Goal: Contribute content

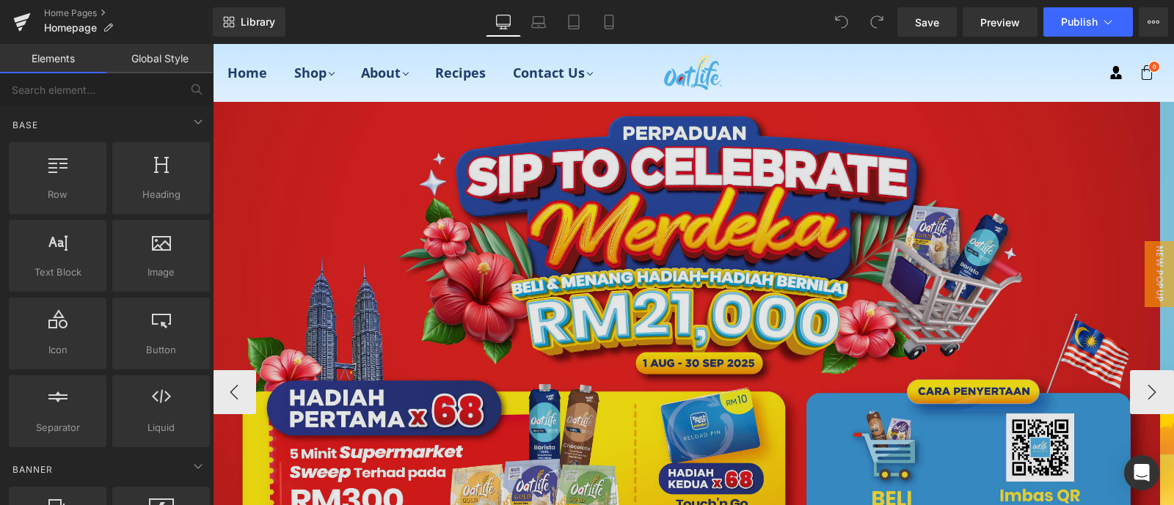
click at [458, 167] on img at bounding box center [686, 339] width 948 height 474
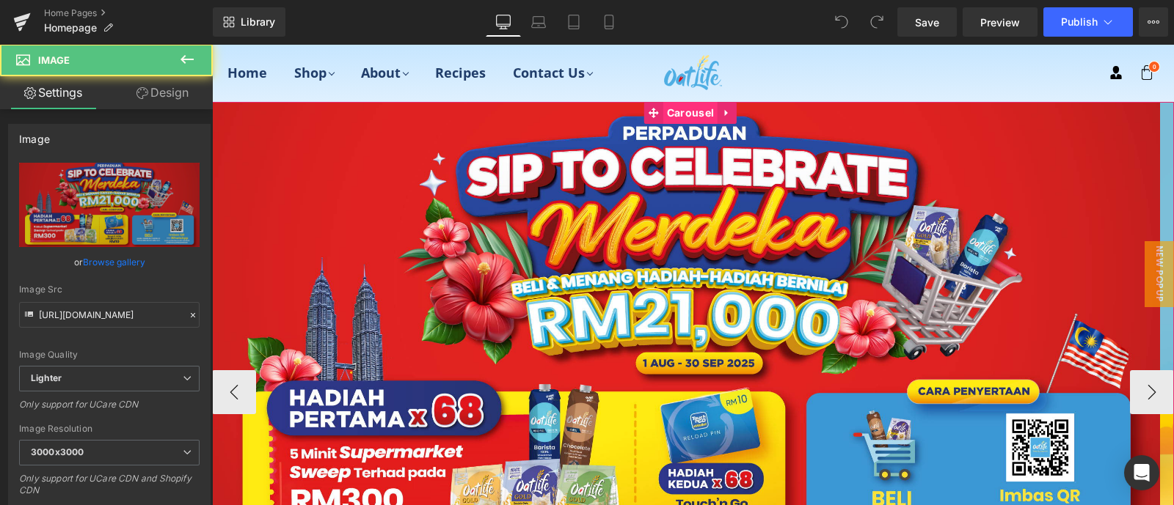
click at [665, 109] on span "Carousel" at bounding box center [690, 113] width 54 height 22
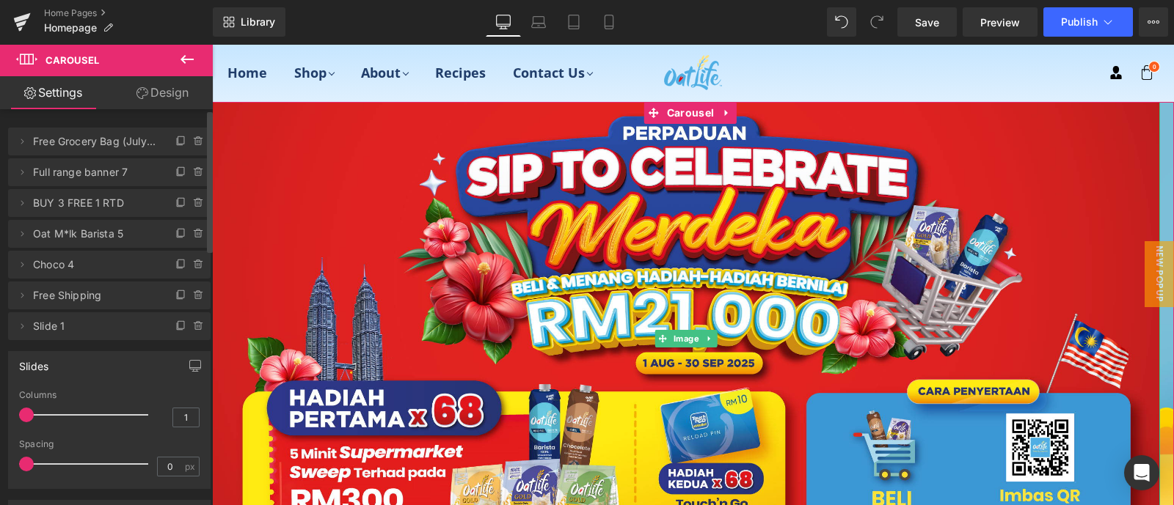
click at [136, 140] on span "Free Grocery Bag (July GWP)" at bounding box center [94, 142] width 123 height 28
click at [175, 140] on icon at bounding box center [181, 142] width 12 height 12
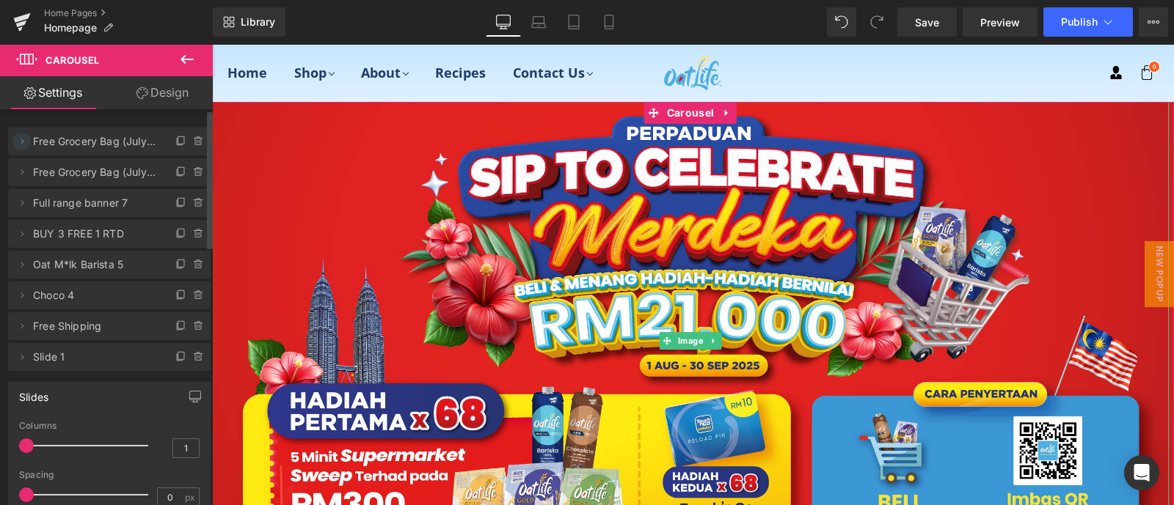
click at [18, 143] on icon at bounding box center [22, 142] width 12 height 12
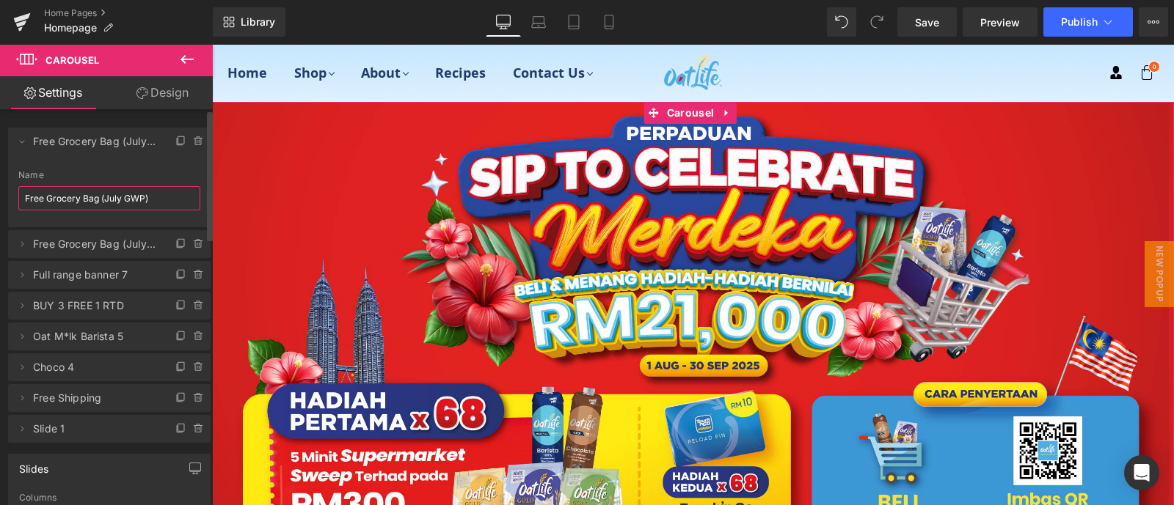
drag, startPoint x: 158, startPoint y: 198, endPoint x: 0, endPoint y: 186, distance: 158.2
click at [0, 186] on div "Delete Cancel Free Grocery Bag (July GWP) Free Grocery Bag (July GWP) Name Free…" at bounding box center [109, 278] width 219 height 330
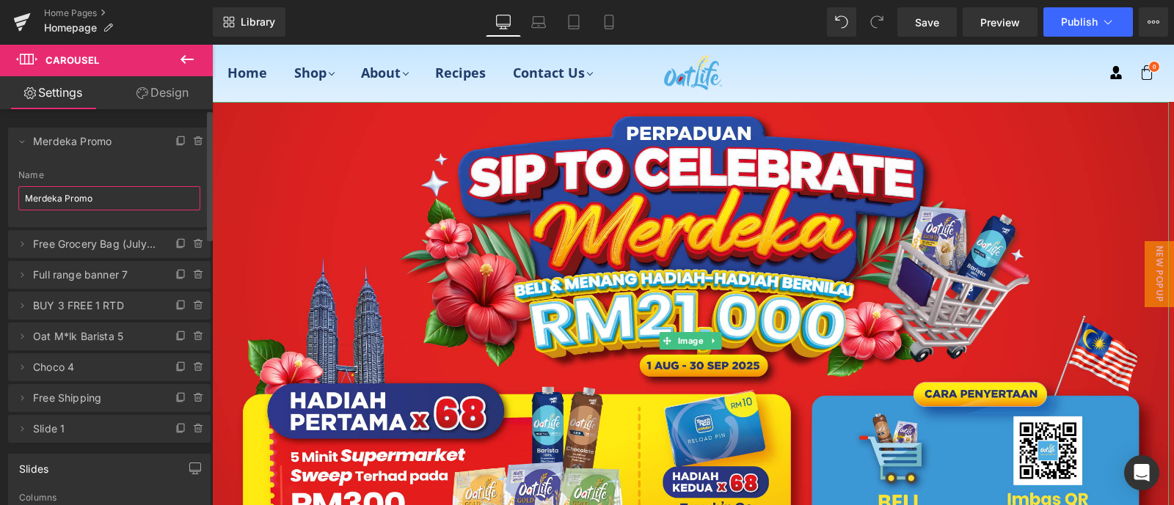
type input "Merdeka Promo"
click at [131, 170] on div "Name" at bounding box center [109, 175] width 182 height 10
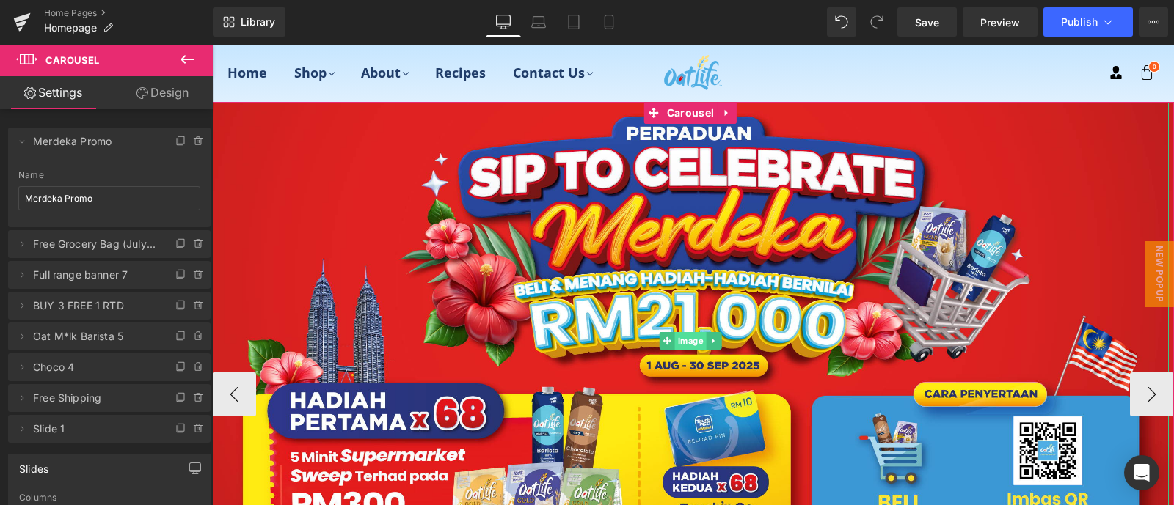
click at [690, 343] on span "Image" at bounding box center [691, 341] width 32 height 18
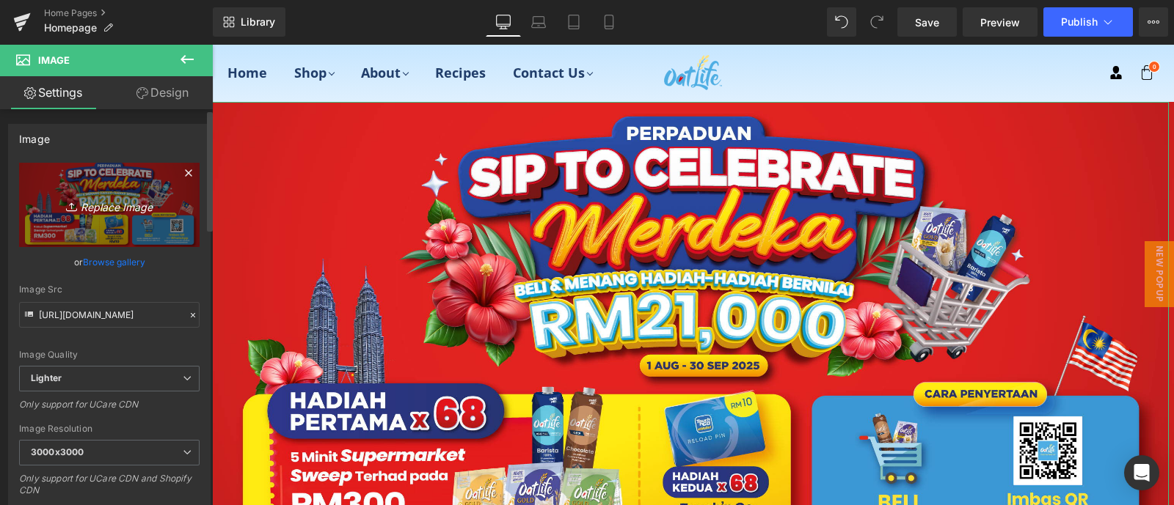
click at [105, 198] on icon "Replace Image" at bounding box center [109, 205] width 117 height 18
type input "C:\fakepath\[DATE]_merdeka_free grocery bag_e banner.jpg"
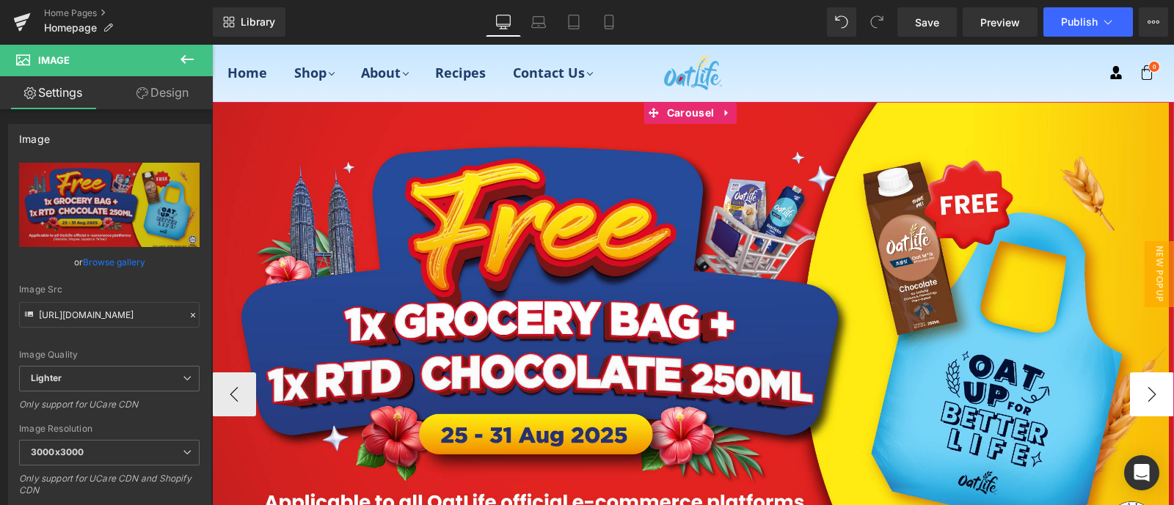
click at [1156, 383] on button "›" at bounding box center [1152, 395] width 44 height 44
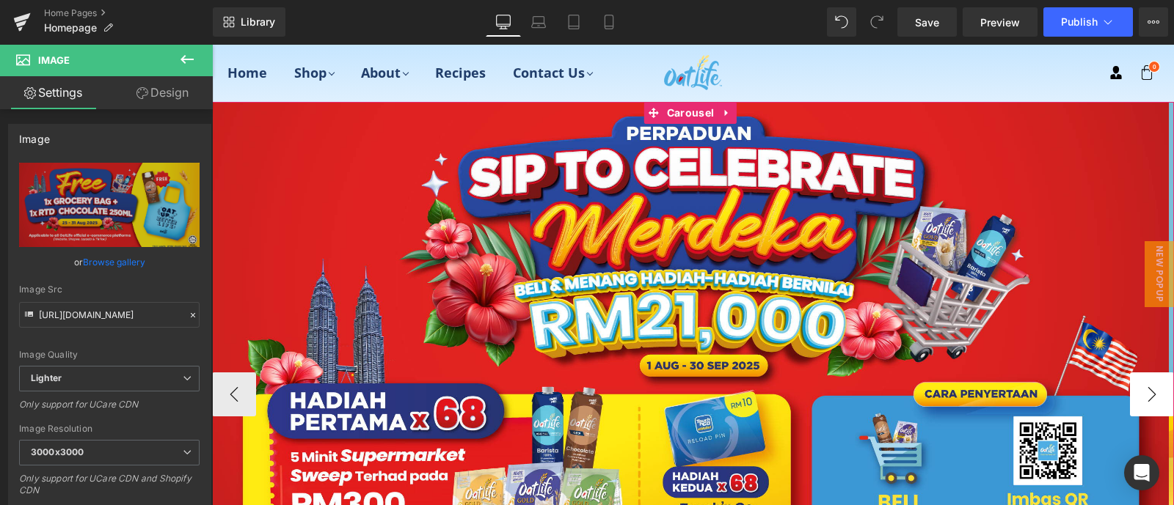
click at [1155, 383] on button "›" at bounding box center [1152, 395] width 44 height 44
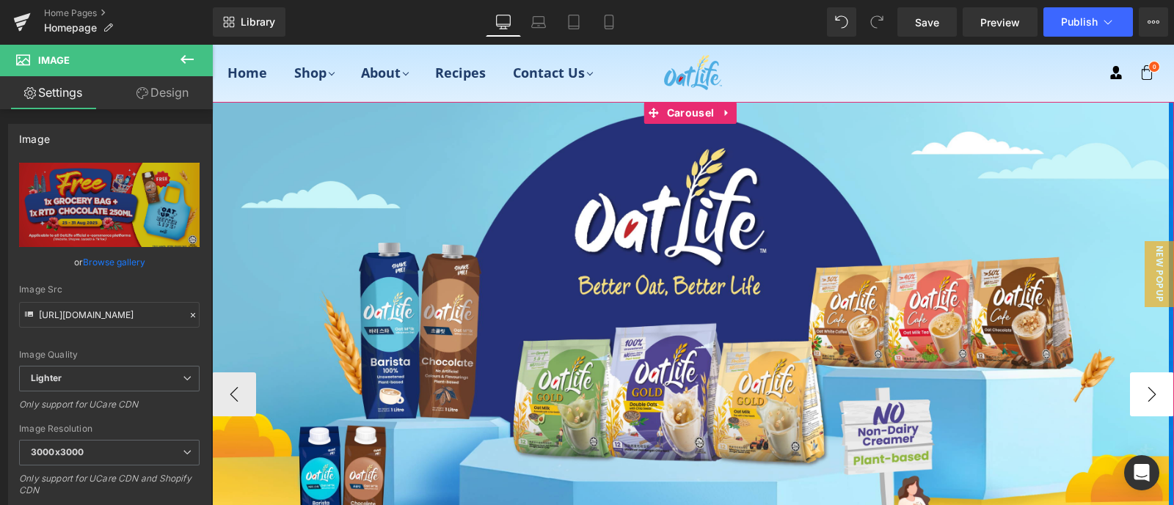
click at [1155, 383] on button "›" at bounding box center [1152, 395] width 44 height 44
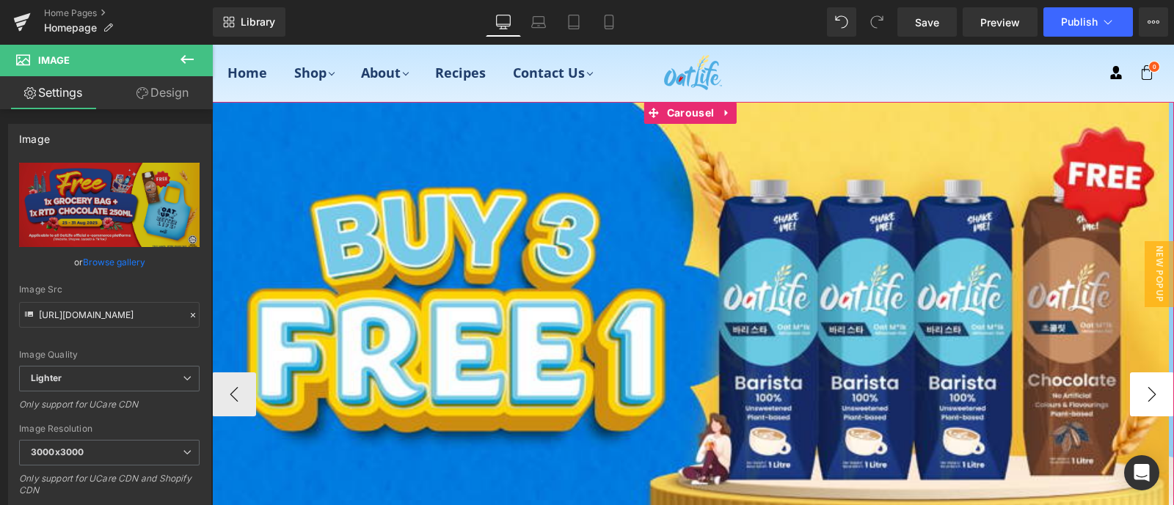
click at [1155, 383] on button "›" at bounding box center [1152, 395] width 44 height 44
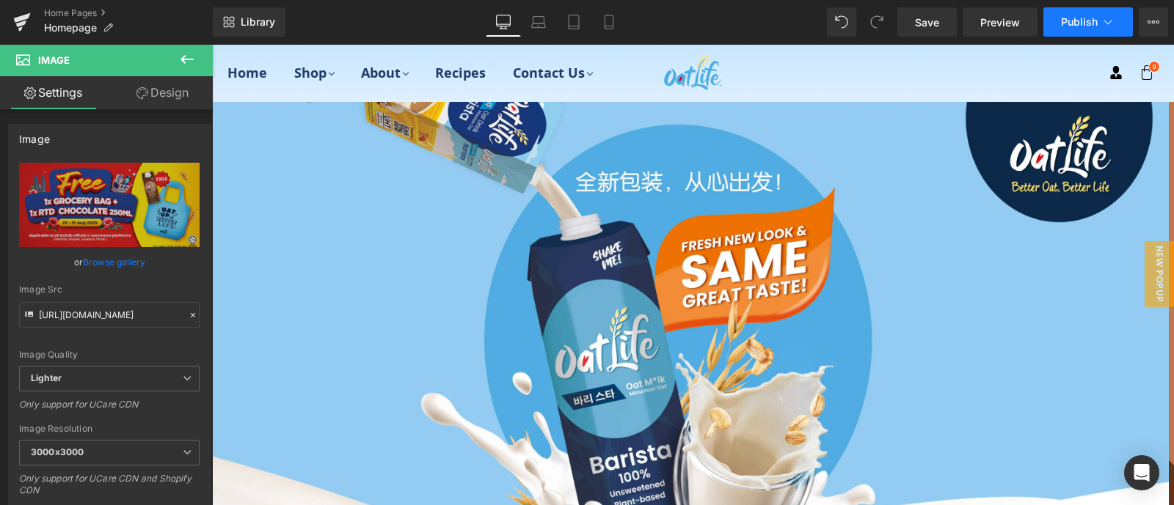
click at [1088, 18] on span "Publish" at bounding box center [1079, 22] width 37 height 12
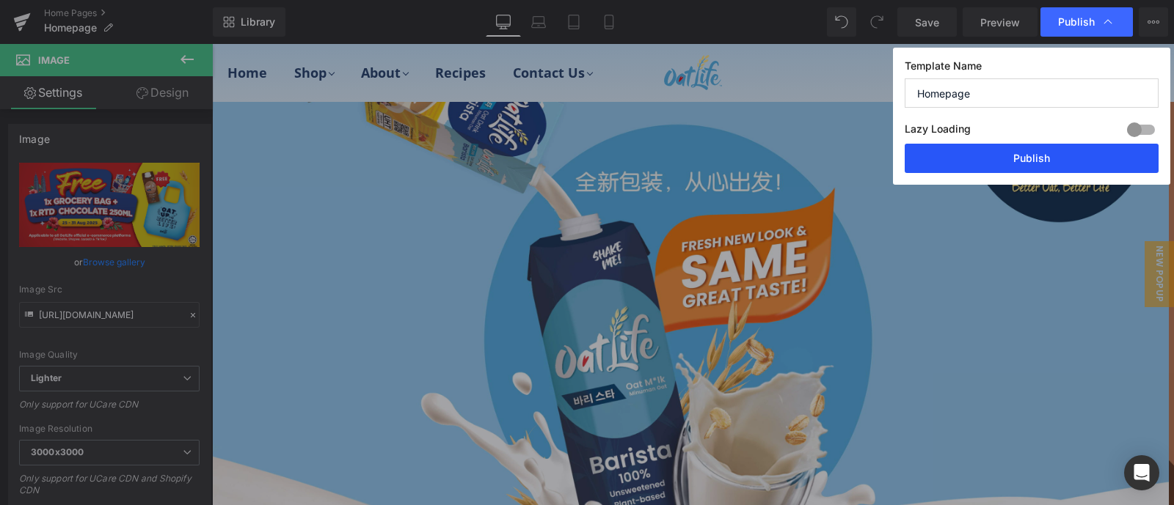
click at [0, 0] on button "Publish" at bounding box center [0, 0] width 0 height 0
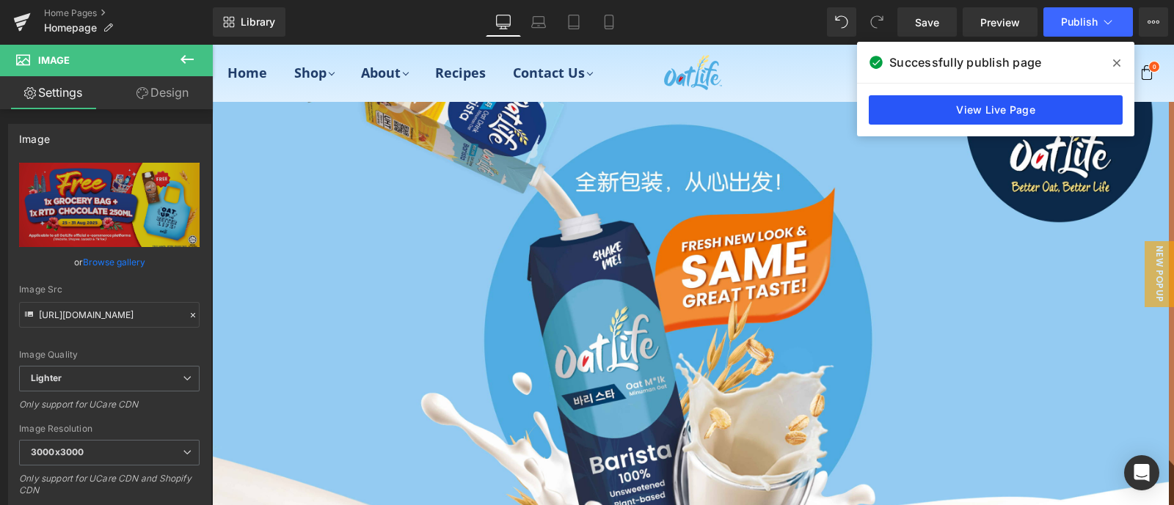
click at [0, 0] on link "View Live Page" at bounding box center [0, 0] width 0 height 0
